Goal: Information Seeking & Learning: Learn about a topic

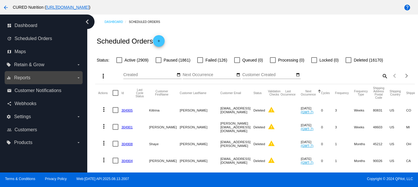
click at [30, 80] on span "Reports" at bounding box center [22, 77] width 16 height 5
click at [0, 0] on input "equalizer Reports arrow_drop_down" at bounding box center [0, 0] width 0 height 0
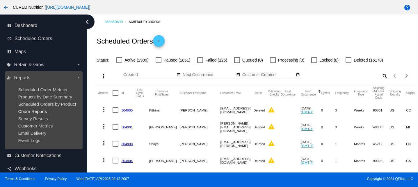
click at [39, 109] on span "Churn Reports" at bounding box center [32, 111] width 29 height 5
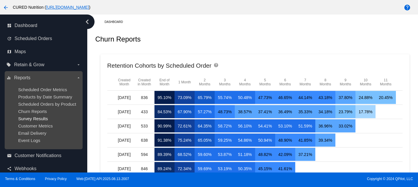
click at [31, 119] on span "Survey Results" at bounding box center [33, 118] width 30 height 5
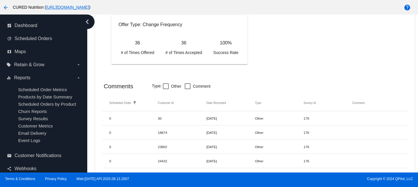
scroll to position [550, 0]
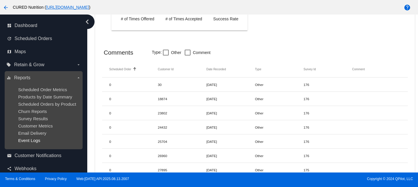
click at [32, 142] on span "Event Logs" at bounding box center [29, 140] width 22 height 5
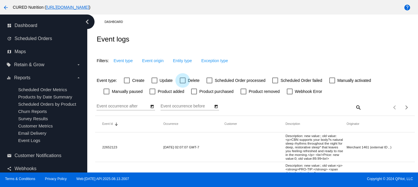
click at [182, 78] on div at bounding box center [183, 81] width 6 height 6
click at [182, 83] on input "Delete" at bounding box center [182, 83] width 0 height 0
checkbox input "true"
click at [157, 62] on span "Event origin" at bounding box center [159, 60] width 22 height 5
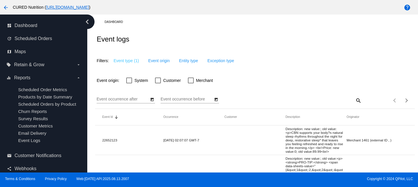
click at [154, 79] on mat-checkbox "Customer" at bounding box center [164, 80] width 33 height 7
click at [158, 79] on div at bounding box center [158, 81] width 6 height 6
click at [158, 83] on input "Customer" at bounding box center [158, 83] width 0 height 0
checkbox input "true"
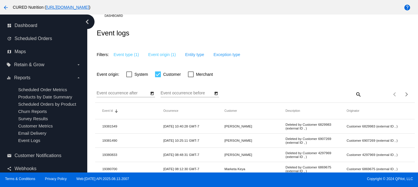
scroll to position [8, 0]
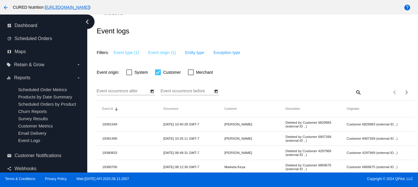
click at [150, 95] on icon "Open calendar" at bounding box center [152, 91] width 4 height 7
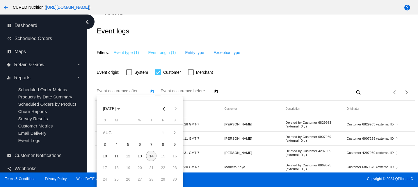
click at [163, 109] on button "Previous month" at bounding box center [164, 109] width 12 height 12
click at [129, 145] on div "1" at bounding box center [128, 144] width 10 height 10
type input "[DATE]"
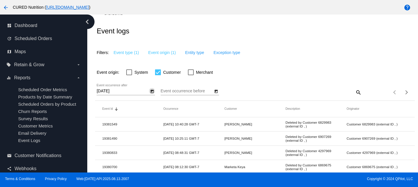
click at [217, 89] on icon "Open calendar" at bounding box center [216, 91] width 4 height 7
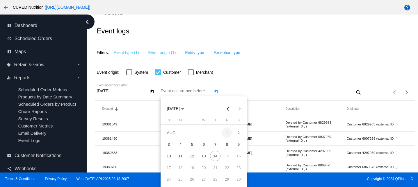
click at [224, 135] on div "1" at bounding box center [227, 133] width 10 height 10
type input "[DATE]"
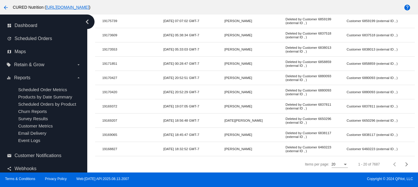
scroll to position [0, 0]
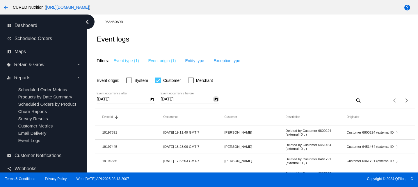
click at [230, 94] on div "[DATE] Event occurrence after [DATE] Event occurrence before" at bounding box center [176, 100] width 159 height 17
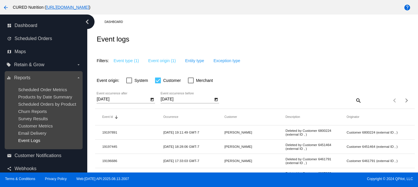
click at [31, 141] on span "Event Logs" at bounding box center [29, 140] width 22 height 5
click at [32, 123] on ul "Scheduled Order Metrics Products by Date Summary Scheduled Orders by Product Ch…" at bounding box center [43, 115] width 74 height 65
click at [31, 118] on span "Survey Results" at bounding box center [33, 118] width 30 height 5
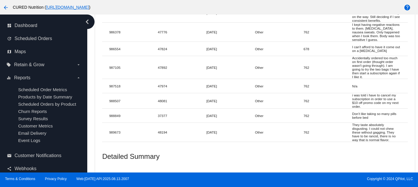
scroll to position [4071, 0]
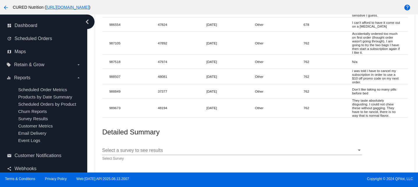
click at [134, 150] on span "Select a survey to see results" at bounding box center [132, 150] width 61 height 5
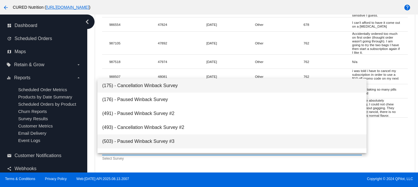
scroll to position [51, 0]
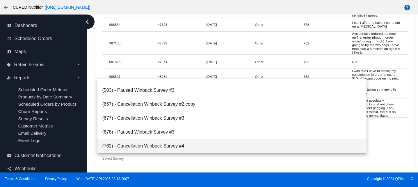
click at [139, 147] on span "(762) - Cancellation Winback Survey #4" at bounding box center [232, 146] width 260 height 14
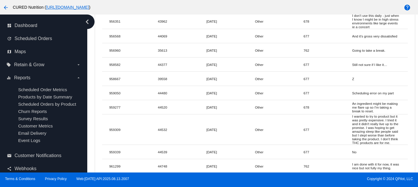
scroll to position [2625, 0]
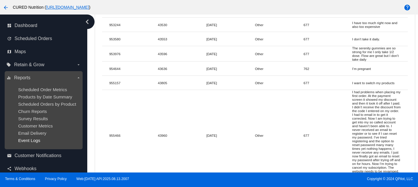
click at [29, 140] on span "Event Logs" at bounding box center [29, 140] width 22 height 5
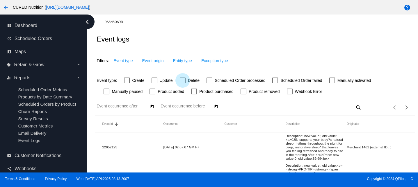
click at [183, 79] on div at bounding box center [183, 81] width 6 height 6
click at [183, 83] on input "Delete" at bounding box center [182, 83] width 0 height 0
checkbox input "true"
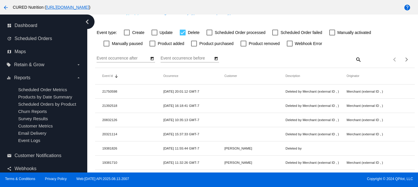
scroll to position [48, 0]
click at [151, 58] on icon "Open calendar" at bounding box center [152, 58] width 4 height 7
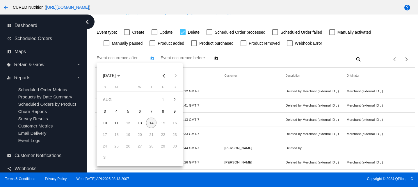
click at [164, 76] on button "Previous month" at bounding box center [164, 76] width 12 height 12
click at [131, 111] on div "1" at bounding box center [128, 111] width 10 height 10
type input "[DATE]"
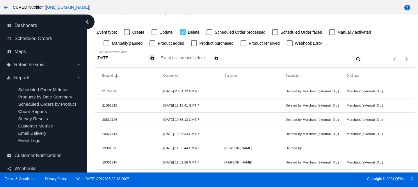
click at [193, 59] on input "Event occurrence before" at bounding box center [187, 58] width 52 height 5
click at [217, 59] on icon "Open calendar" at bounding box center [216, 58] width 4 height 7
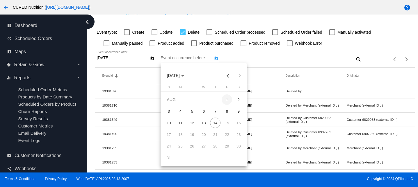
click at [226, 101] on div "1" at bounding box center [227, 100] width 10 height 10
type input "[DATE]"
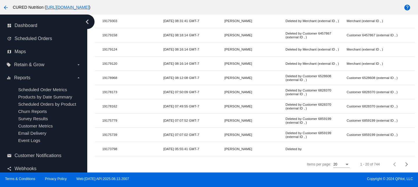
scroll to position [0, 0]
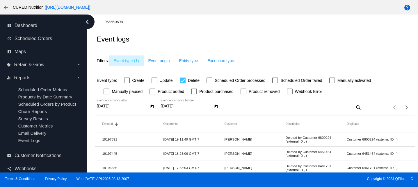
click at [130, 64] on button "Event type (1)" at bounding box center [126, 61] width 35 height 10
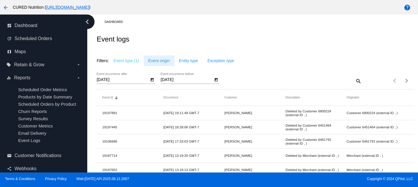
click at [172, 61] on button "Event origin" at bounding box center [159, 61] width 31 height 10
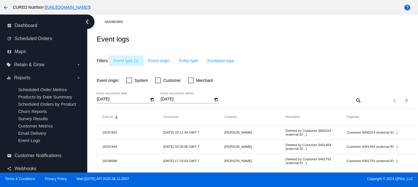
click at [133, 65] on button "Event type (1)" at bounding box center [126, 61] width 35 height 10
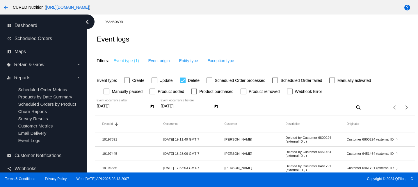
click at [183, 81] on div at bounding box center [183, 81] width 6 height 6
click at [183, 83] on input "Delete" at bounding box center [182, 83] width 0 height 0
checkbox input "false"
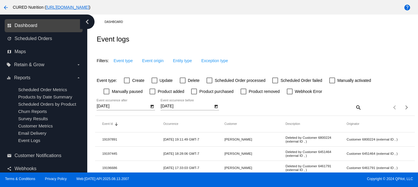
click at [34, 25] on span "Dashboard" at bounding box center [26, 25] width 23 height 5
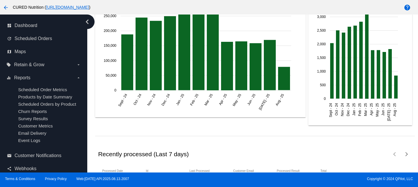
scroll to position [957, 0]
